Goal: Task Accomplishment & Management: Use online tool/utility

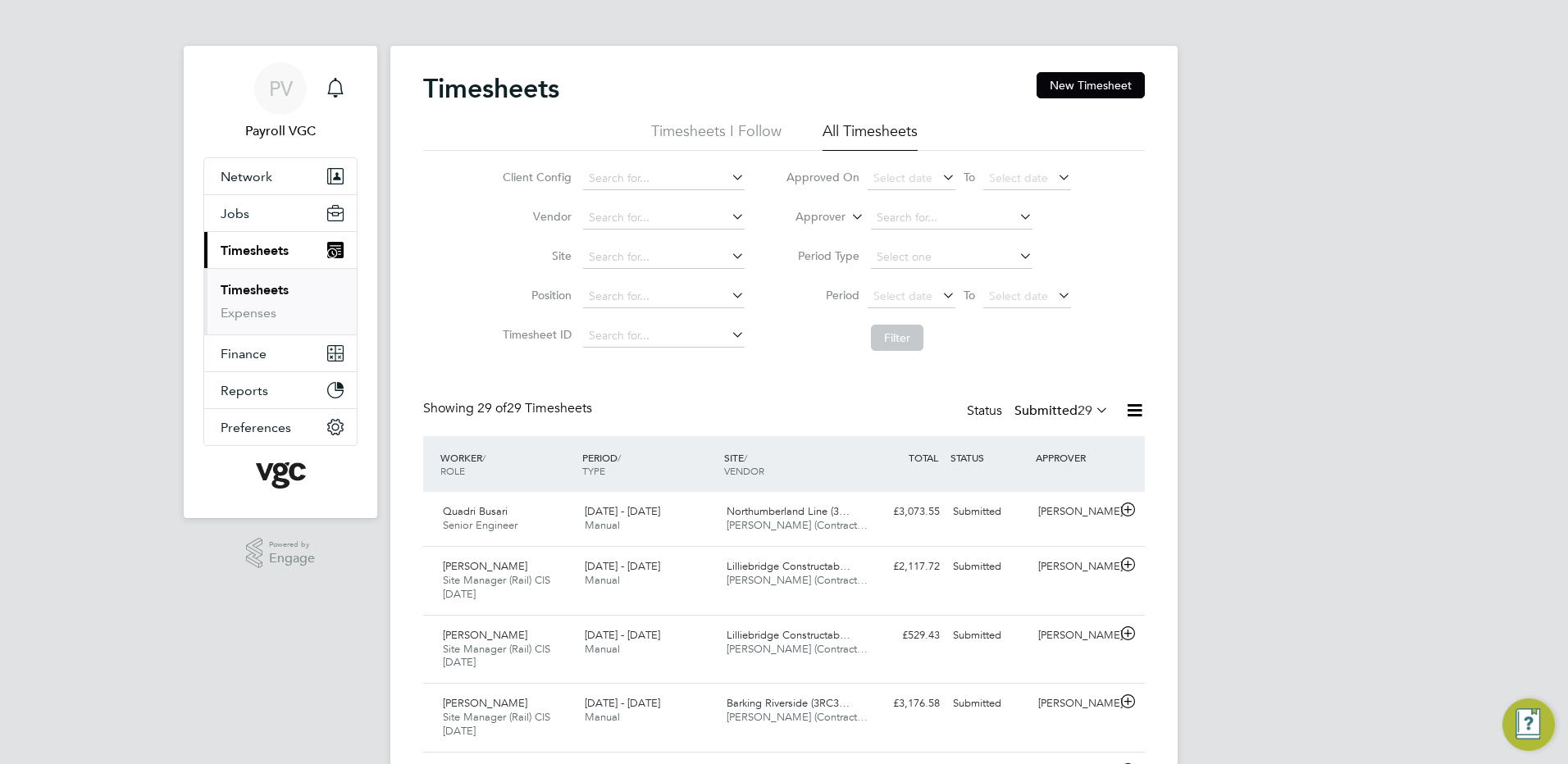
click at [1139, 409] on icon at bounding box center [1135, 410] width 21 height 21
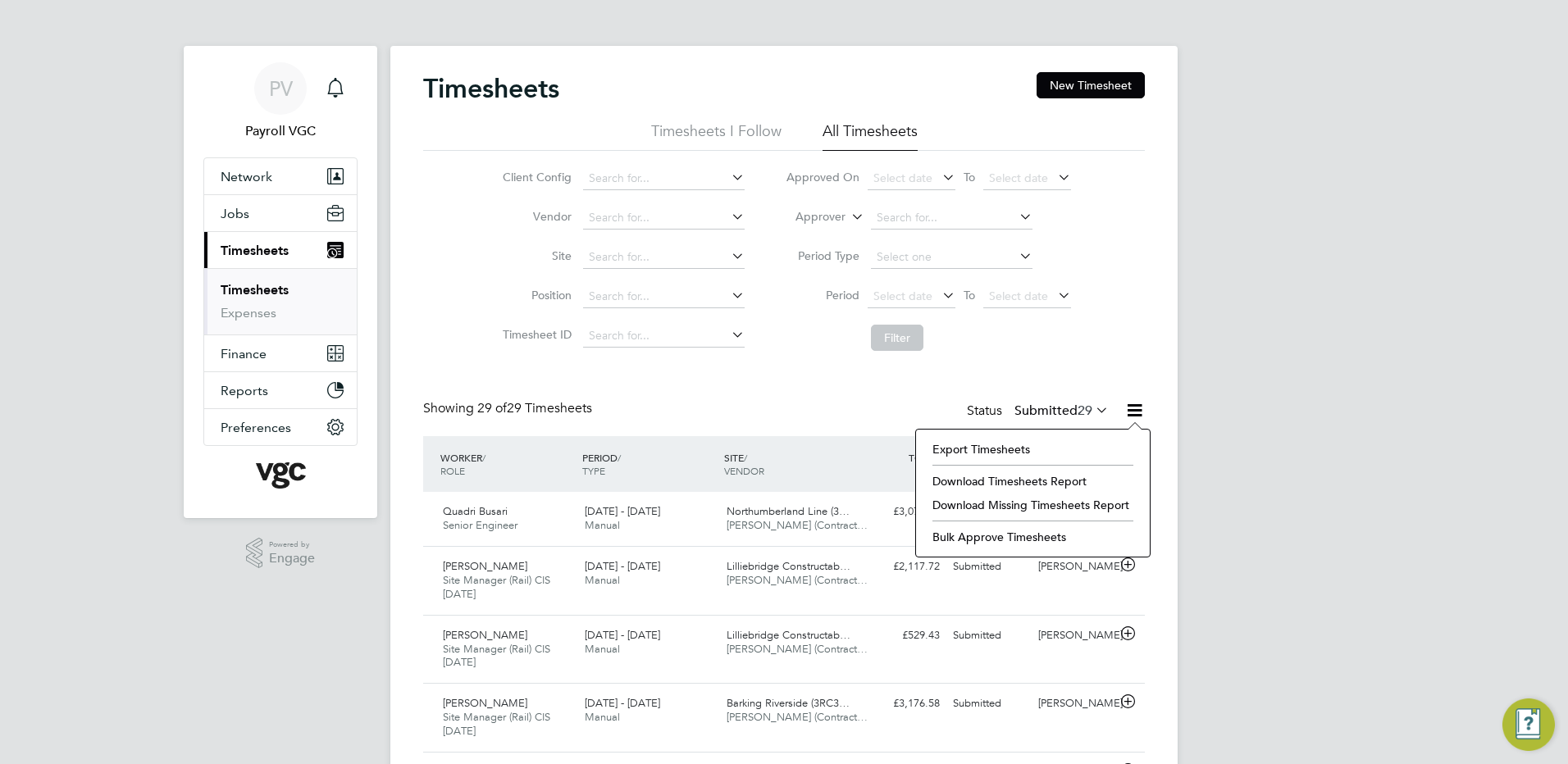
click at [1013, 452] on li "Export Timesheets" at bounding box center [1033, 449] width 217 height 23
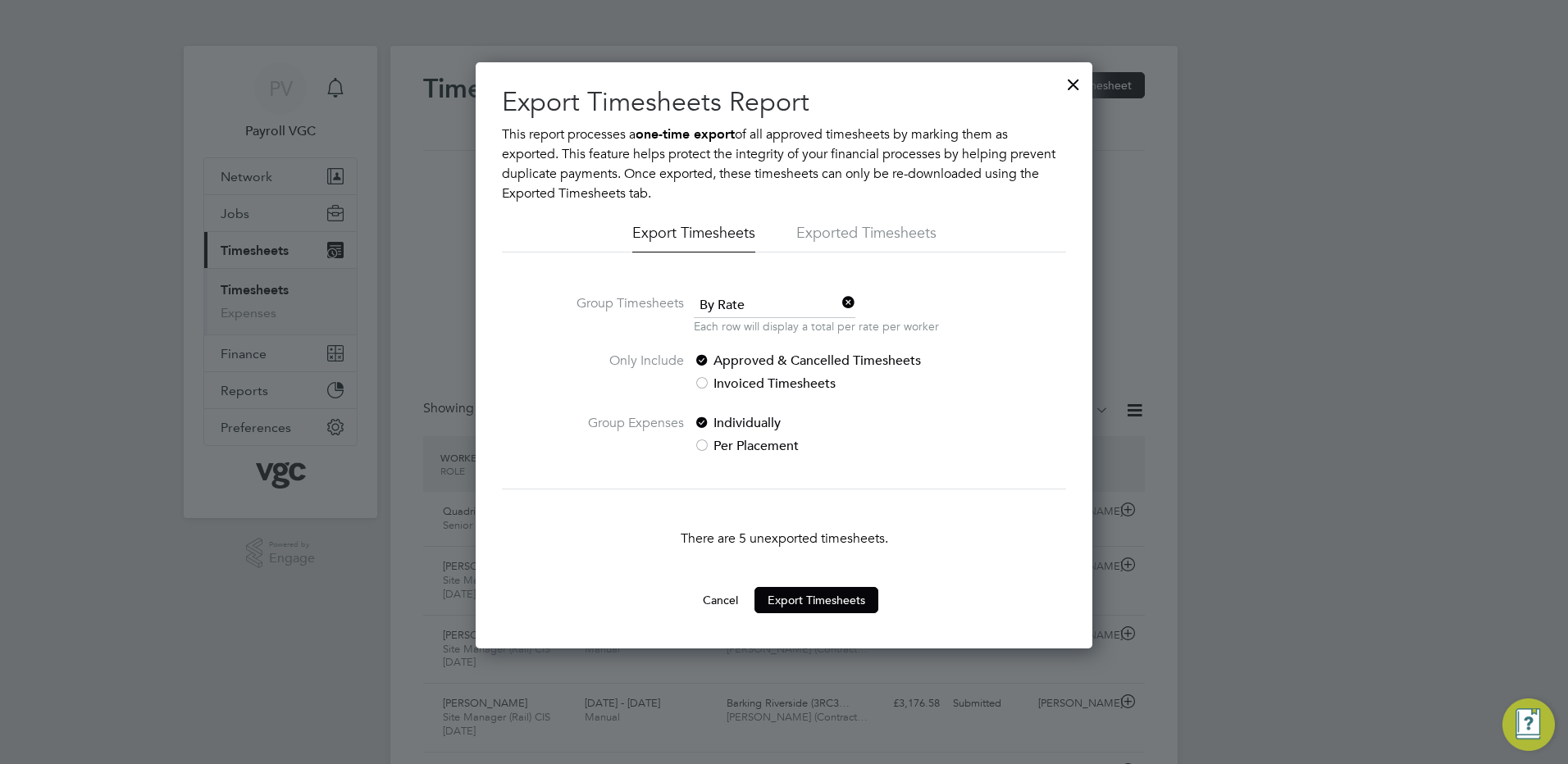
click at [739, 310] on span "By Rate" at bounding box center [774, 306] width 162 height 24
click at [726, 355] on li "By Date" at bounding box center [774, 350] width 163 height 22
click at [735, 596] on button "Cancel" at bounding box center [721, 601] width 62 height 26
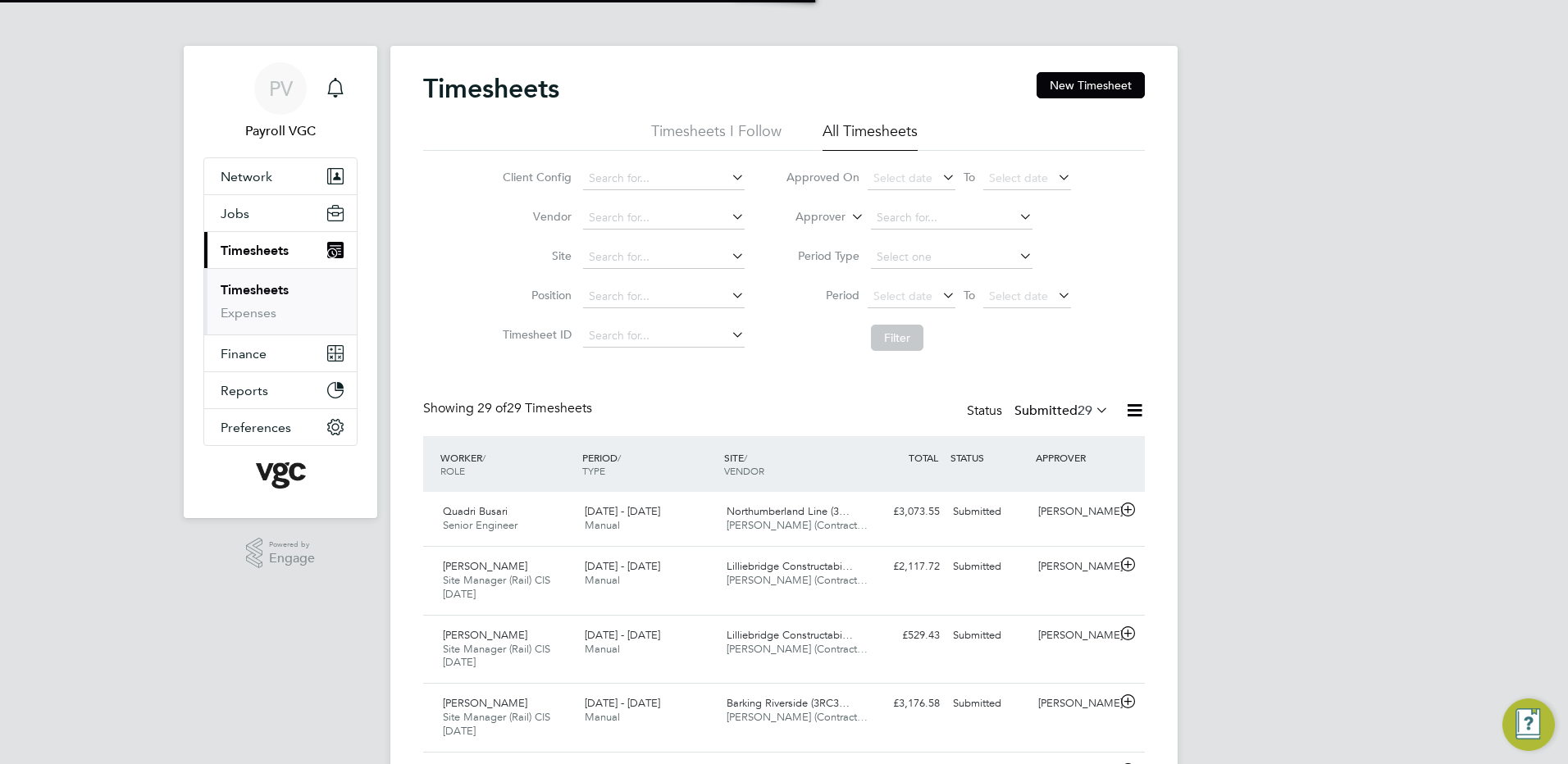
click at [1135, 410] on icon at bounding box center [1135, 410] width 21 height 21
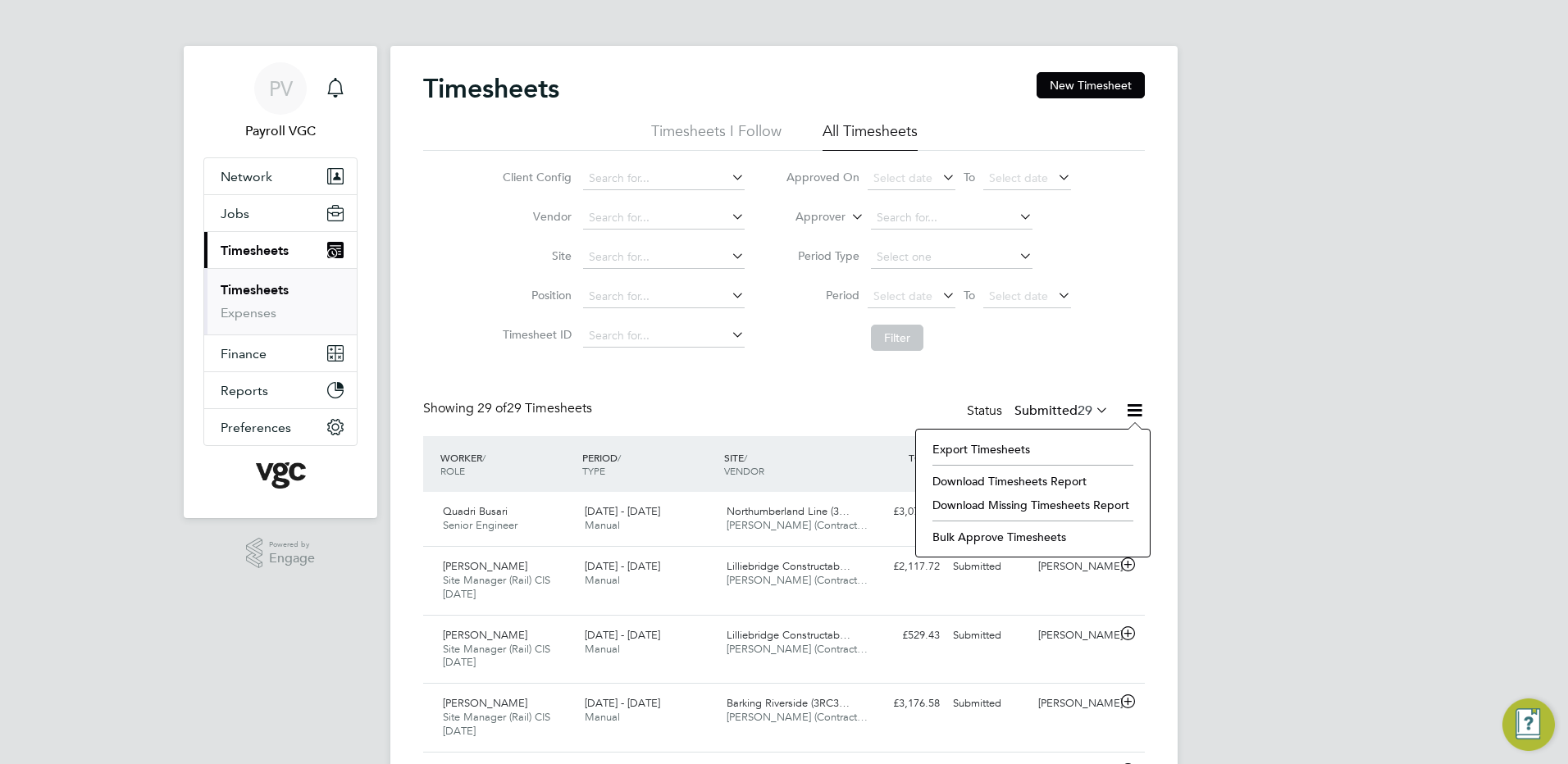
click at [1025, 452] on li "Export Timesheets" at bounding box center [1033, 449] width 217 height 23
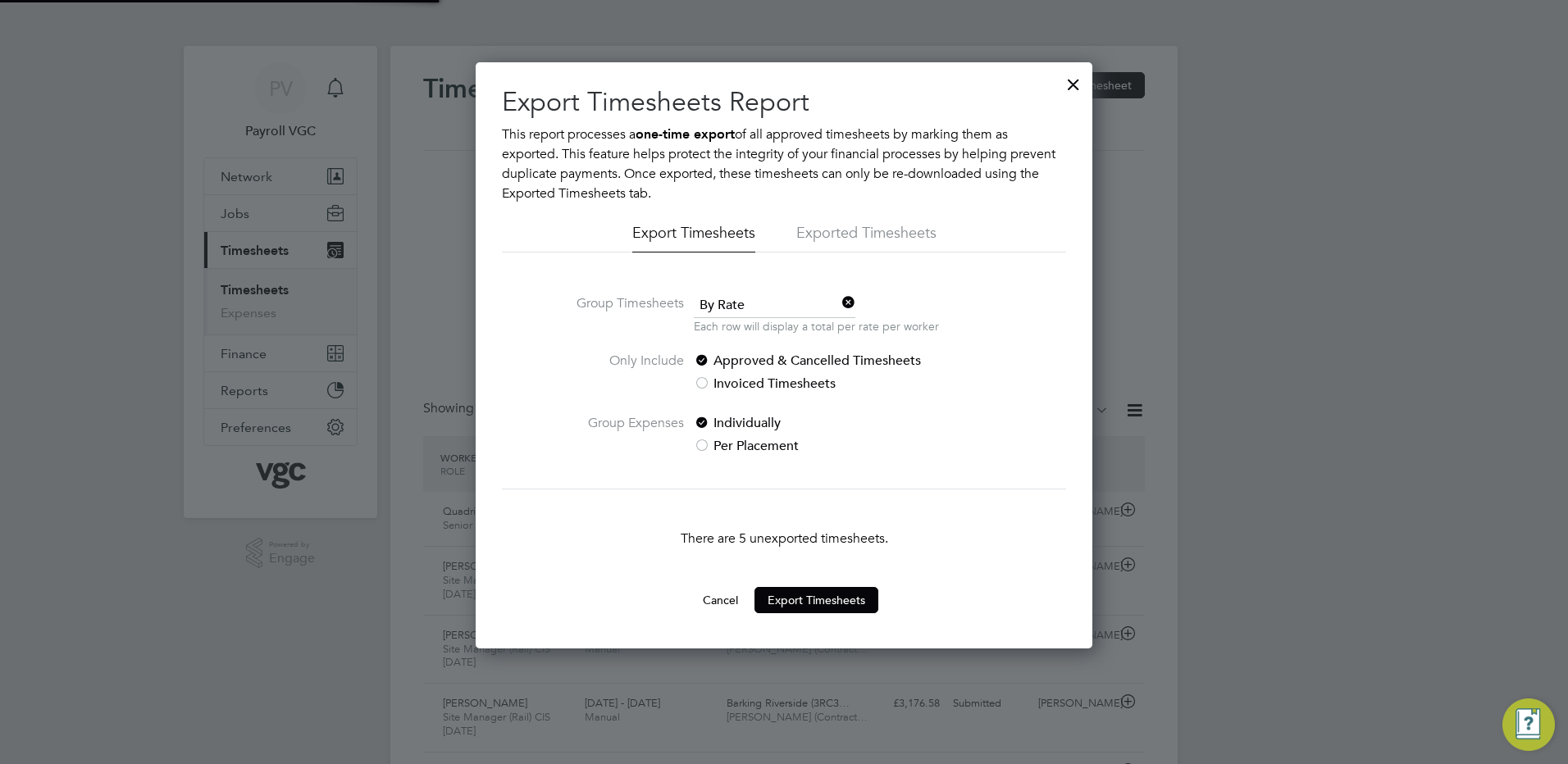
click at [726, 309] on span "By Rate" at bounding box center [774, 306] width 162 height 24
click at [734, 350] on li "By Date" at bounding box center [774, 350] width 163 height 22
click at [786, 608] on button "Export Timesheets" at bounding box center [816, 601] width 123 height 26
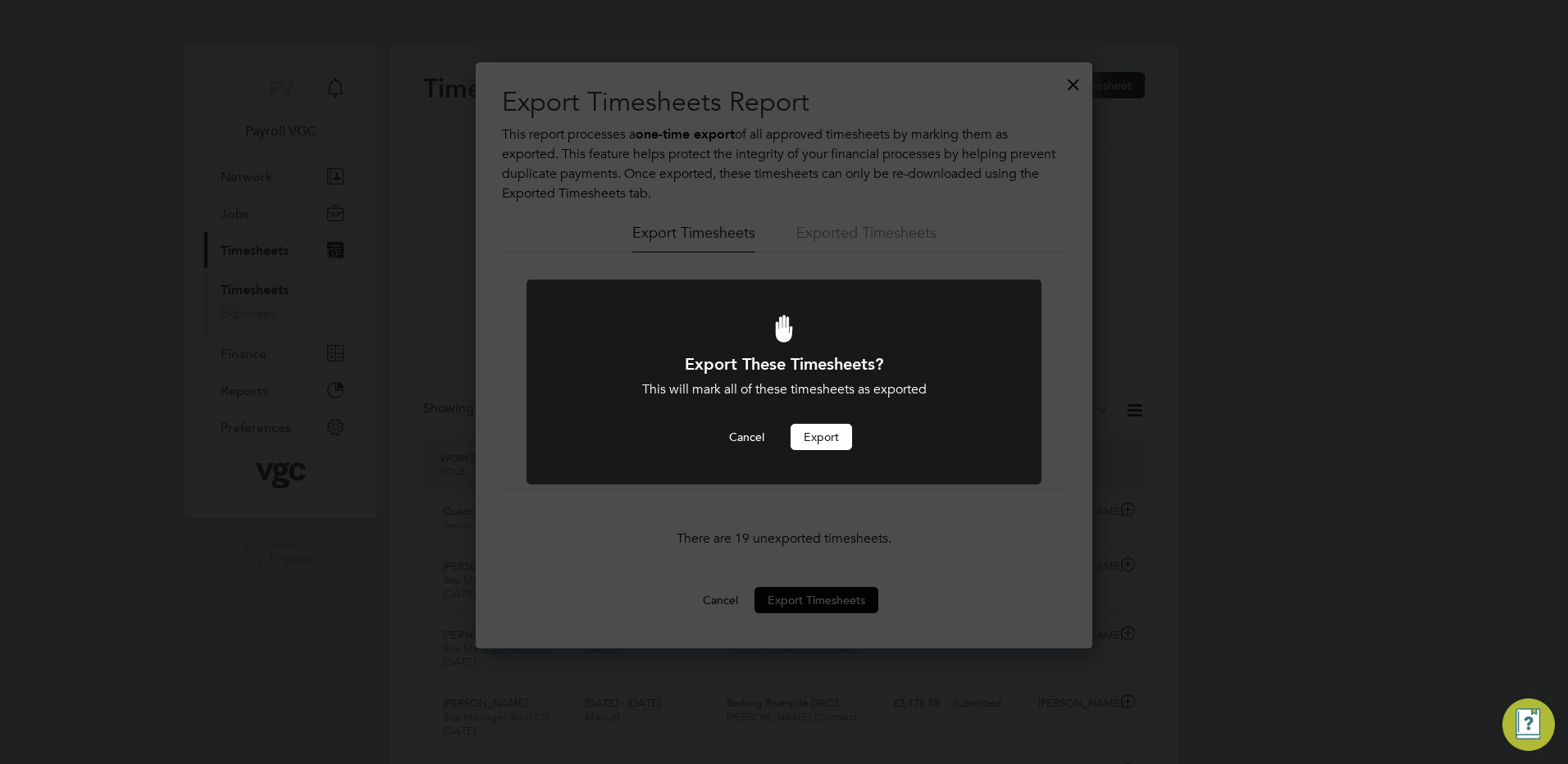
click at [823, 445] on button "Export" at bounding box center [821, 437] width 62 height 26
